Goal: Use online tool/utility: Utilize a website feature to perform a specific function

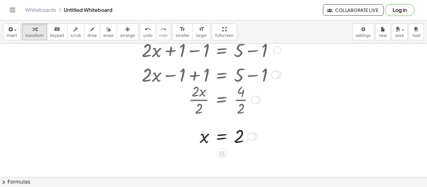
scroll to position [86, 0]
click at [223, 152] on icon at bounding box center [222, 152] width 6 height 5
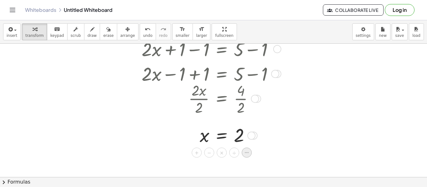
click at [243, 154] on div at bounding box center [246, 153] width 10 height 10
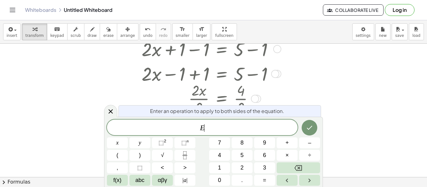
scroll to position [1, 0]
click at [386, 102] on div at bounding box center [213, 91] width 427 height 267
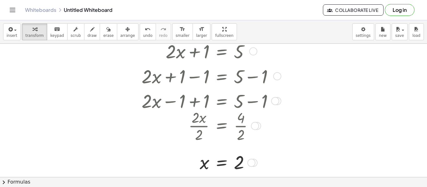
scroll to position [60, 0]
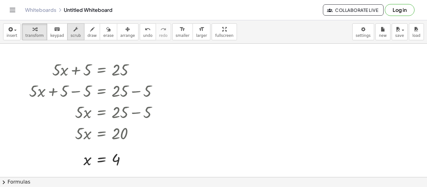
scroll to position [33, 0]
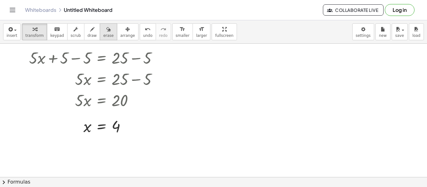
click at [104, 32] on button "erase" at bounding box center [108, 31] width 17 height 17
drag, startPoint x: 98, startPoint y: 136, endPoint x: 134, endPoint y: 110, distance: 43.4
click at [134, 110] on div at bounding box center [213, 144] width 427 height 267
click at [100, 31] on button "erase" at bounding box center [108, 31] width 17 height 17
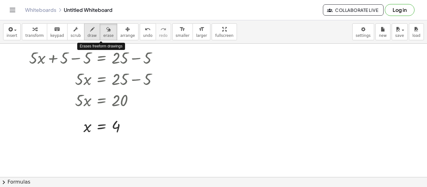
click at [91, 29] on button "draw" at bounding box center [92, 31] width 16 height 17
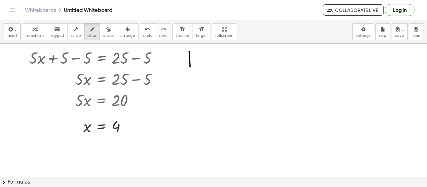
drag, startPoint x: 189, startPoint y: 52, endPoint x: 190, endPoint y: 72, distance: 20.9
click at [190, 72] on div at bounding box center [213, 144] width 427 height 267
click at [140, 36] on button "undo undo" at bounding box center [148, 31] width 16 height 17
click at [143, 34] on span "undo" at bounding box center [147, 35] width 9 height 4
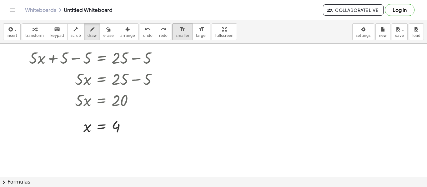
click at [176, 34] on span "smaller" at bounding box center [183, 35] width 14 height 4
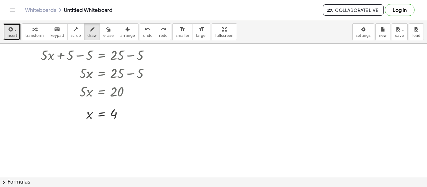
click at [19, 28] on button "insert" at bounding box center [11, 31] width 17 height 17
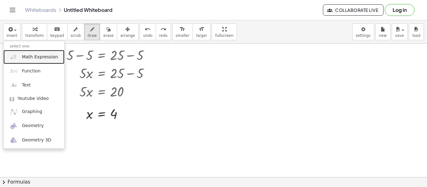
click at [35, 57] on span "Math Expression" at bounding box center [40, 57] width 36 height 6
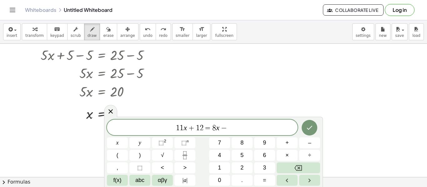
scroll to position [7, 0]
click at [309, 125] on icon "Done" at bounding box center [308, 127] width 7 height 7
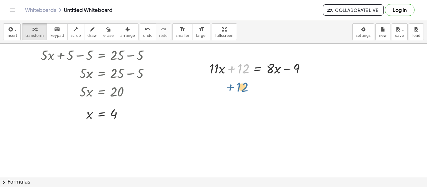
drag, startPoint x: 242, startPoint y: 72, endPoint x: 241, endPoint y: 91, distance: 18.8
drag, startPoint x: 238, startPoint y: 70, endPoint x: 320, endPoint y: 67, distance: 82.2
click at [320, 67] on div "+ · 5 · x + 5 = 25 + · 5 · x + 5 − 5 = + 25 − 5 + · 5 · x + 0 = + 25 − 5 · 5 · …" at bounding box center [213, 144] width 427 height 267
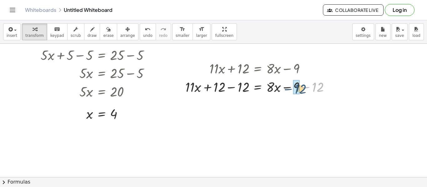
drag, startPoint x: 318, startPoint y: 87, endPoint x: 299, endPoint y: 89, distance: 19.1
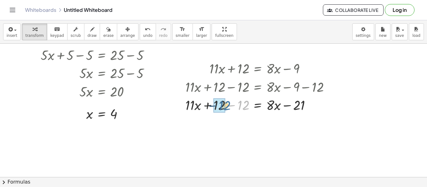
drag, startPoint x: 239, startPoint y: 107, endPoint x: 218, endPoint y: 108, distance: 20.9
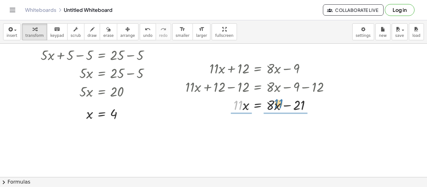
drag, startPoint x: 237, startPoint y: 107, endPoint x: 278, endPoint y: 106, distance: 40.6
click at [278, 106] on div at bounding box center [259, 104] width 155 height 18
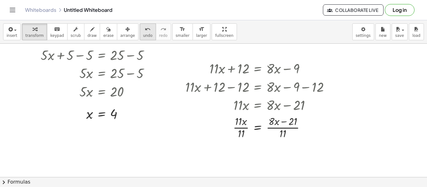
click at [145, 30] on icon "undo" at bounding box center [148, 29] width 6 height 7
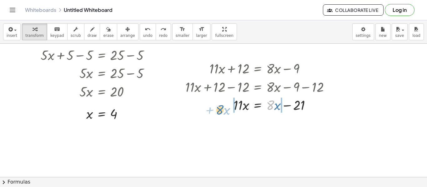
drag, startPoint x: 270, startPoint y: 104, endPoint x: 218, endPoint y: 109, distance: 52.7
click at [218, 109] on div at bounding box center [262, 104] width 160 height 18
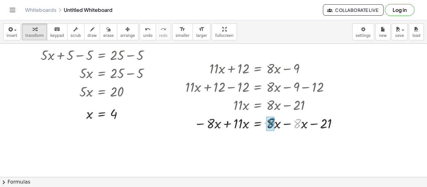
drag, startPoint x: 297, startPoint y: 125, endPoint x: 270, endPoint y: 124, distance: 26.6
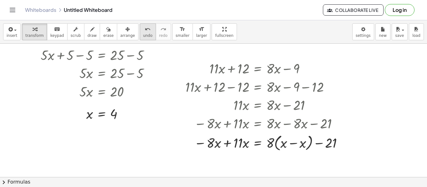
click at [140, 33] on button "undo undo" at bounding box center [148, 31] width 16 height 17
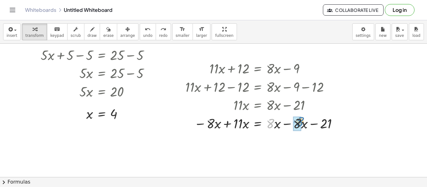
drag, startPoint x: 272, startPoint y: 127, endPoint x: 302, endPoint y: 125, distance: 29.7
click at [302, 125] on div at bounding box center [262, 123] width 161 height 18
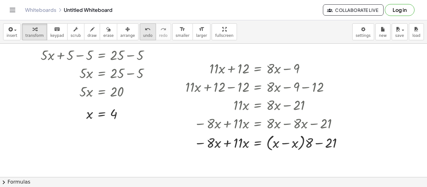
click at [144, 29] on button "undo undo" at bounding box center [148, 31] width 16 height 17
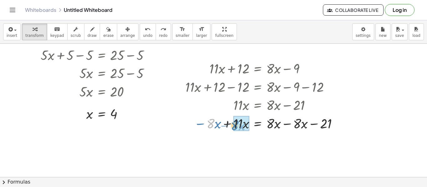
drag, startPoint x: 213, startPoint y: 123, endPoint x: 237, endPoint y: 125, distance: 24.4
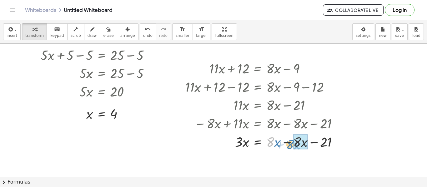
drag, startPoint x: 270, startPoint y: 145, endPoint x: 290, endPoint y: 147, distance: 20.1
click at [290, 147] on div at bounding box center [264, 141] width 164 height 18
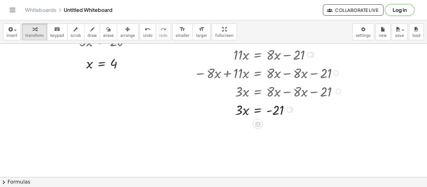
scroll to position [84, 0]
drag, startPoint x: 241, startPoint y: 114, endPoint x: 293, endPoint y: 109, distance: 51.7
click at [293, 109] on div at bounding box center [264, 109] width 164 height 18
drag, startPoint x: 278, startPoint y: 139, endPoint x: 277, endPoint y: 131, distance: 8.1
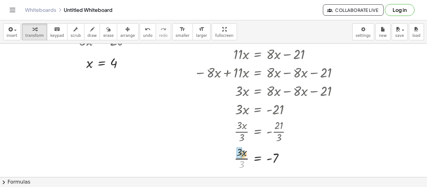
drag, startPoint x: 241, startPoint y: 165, endPoint x: 242, endPoint y: 154, distance: 11.0
click at [242, 154] on div at bounding box center [264, 158] width 164 height 27
